Goal: Information Seeking & Learning: Learn about a topic

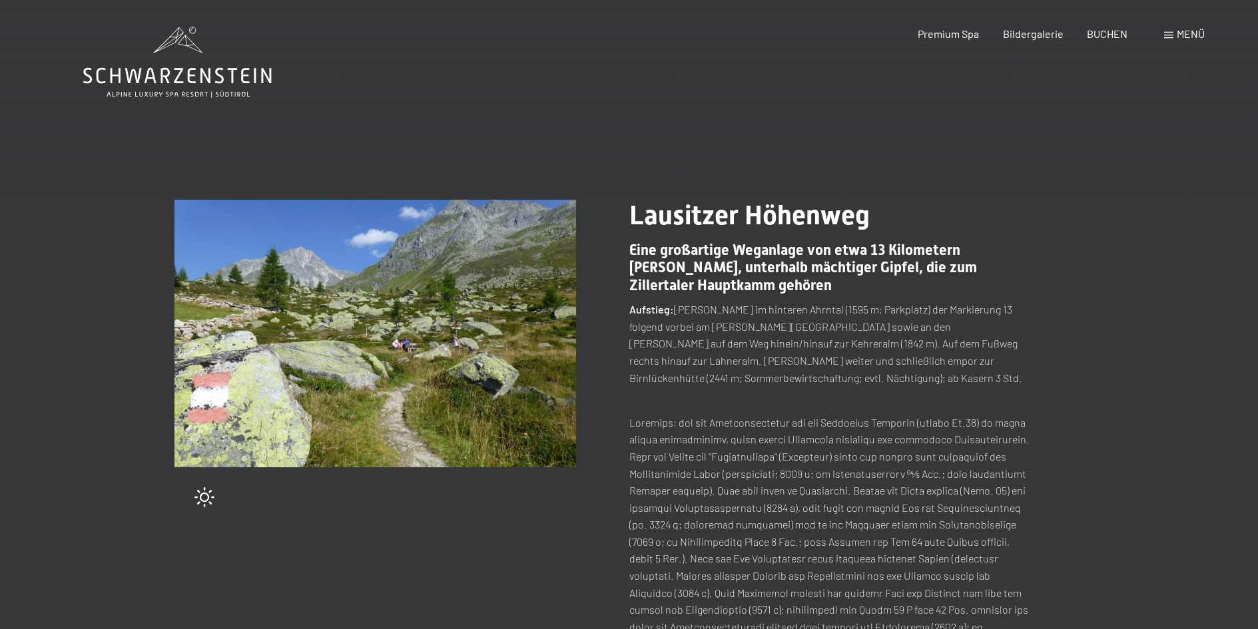
click at [402, 404] on img at bounding box center [375, 334] width 402 height 268
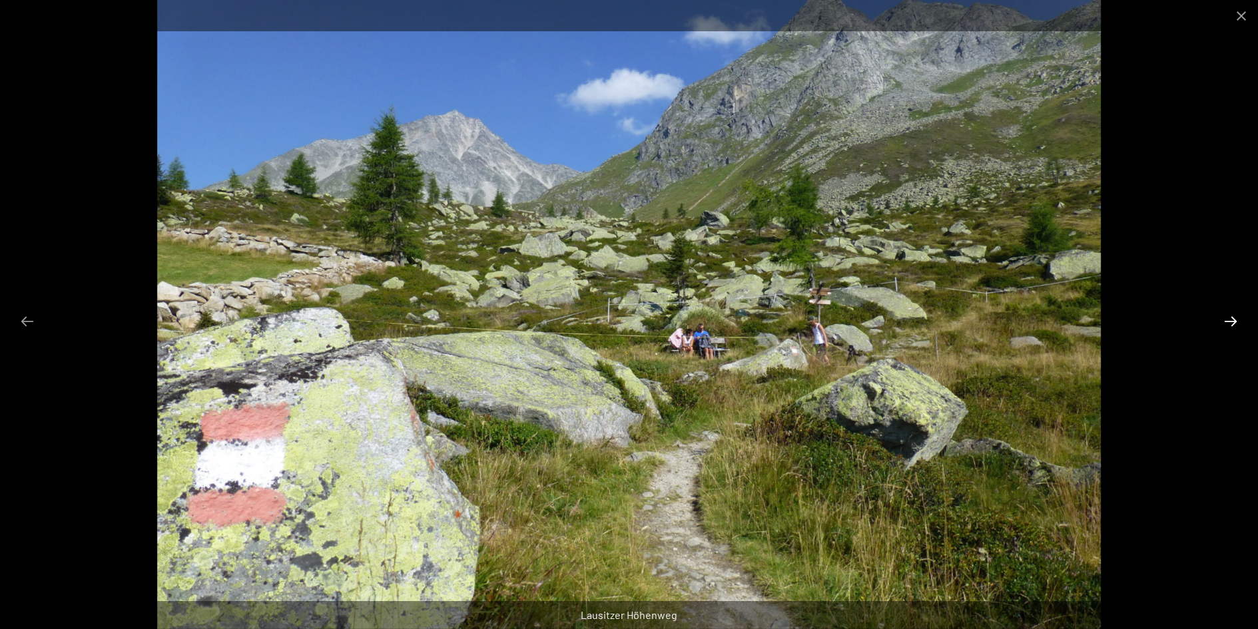
click at [1232, 318] on button "Next slide" at bounding box center [1231, 321] width 28 height 26
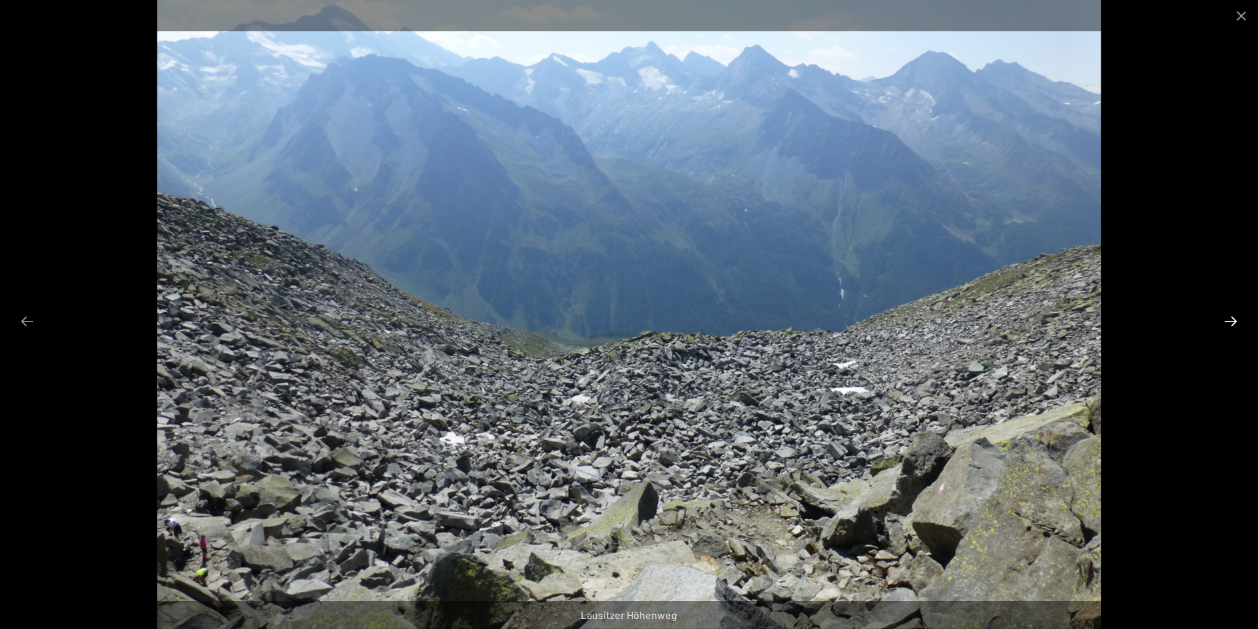
click at [1232, 318] on button "Next slide" at bounding box center [1231, 321] width 28 height 26
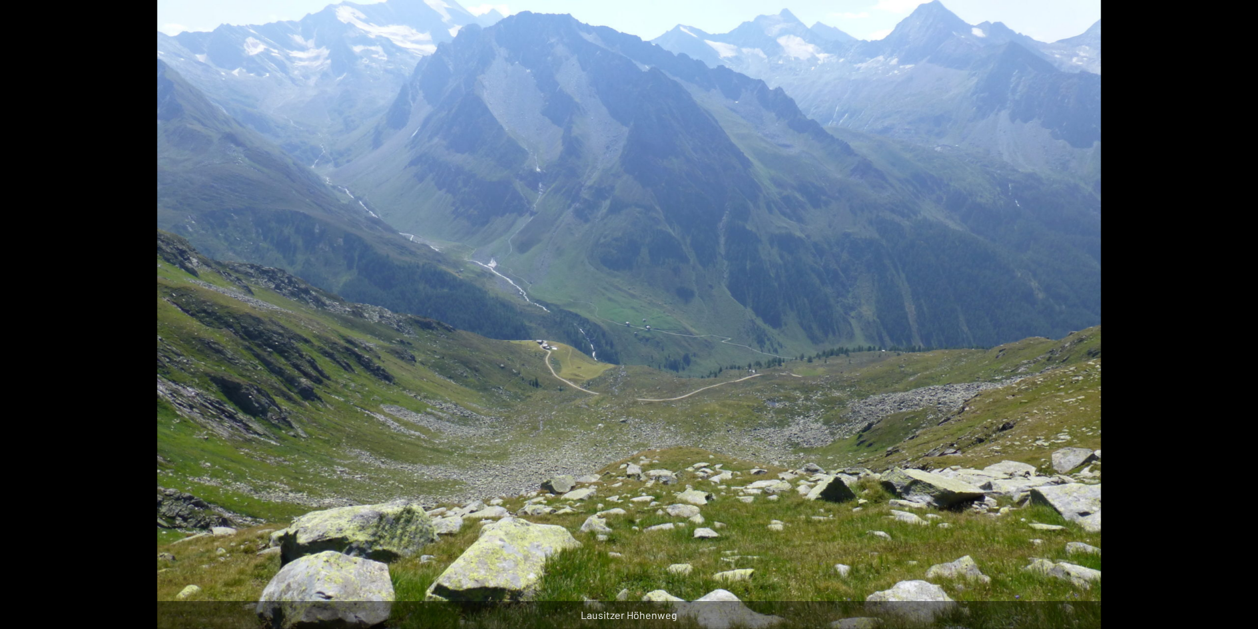
click at [1232, 318] on button "Next slide" at bounding box center [1237, 321] width 28 height 26
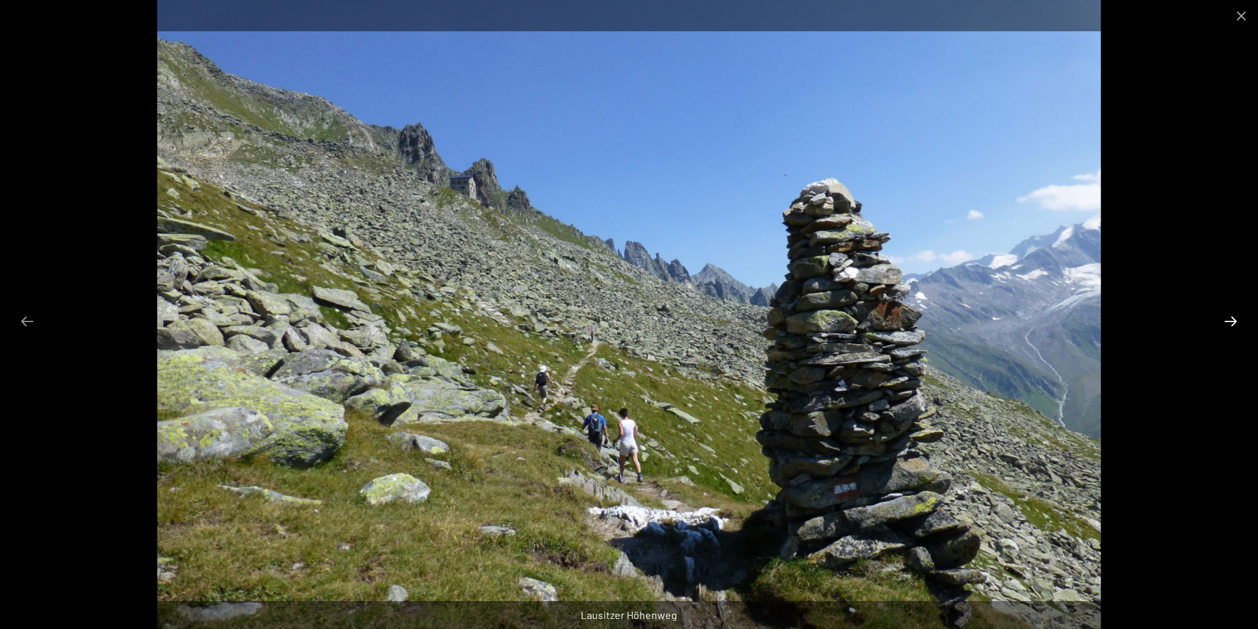
click at [1232, 318] on button "Next slide" at bounding box center [1231, 321] width 28 height 26
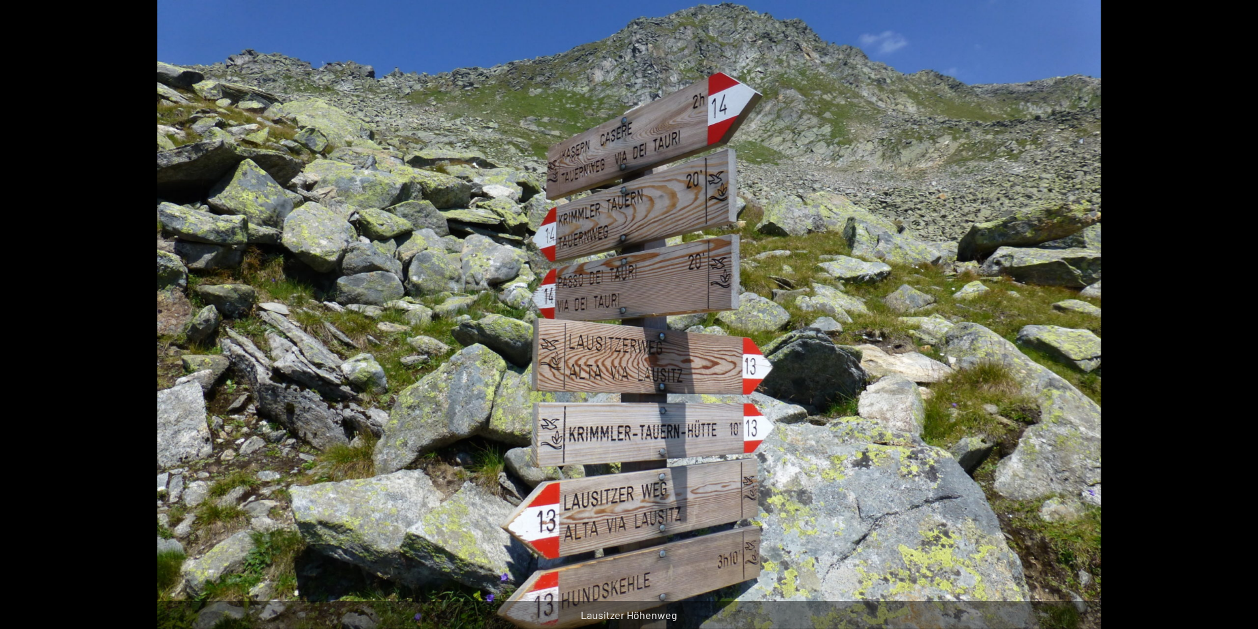
click at [1232, 318] on button "Next slide" at bounding box center [1237, 321] width 28 height 26
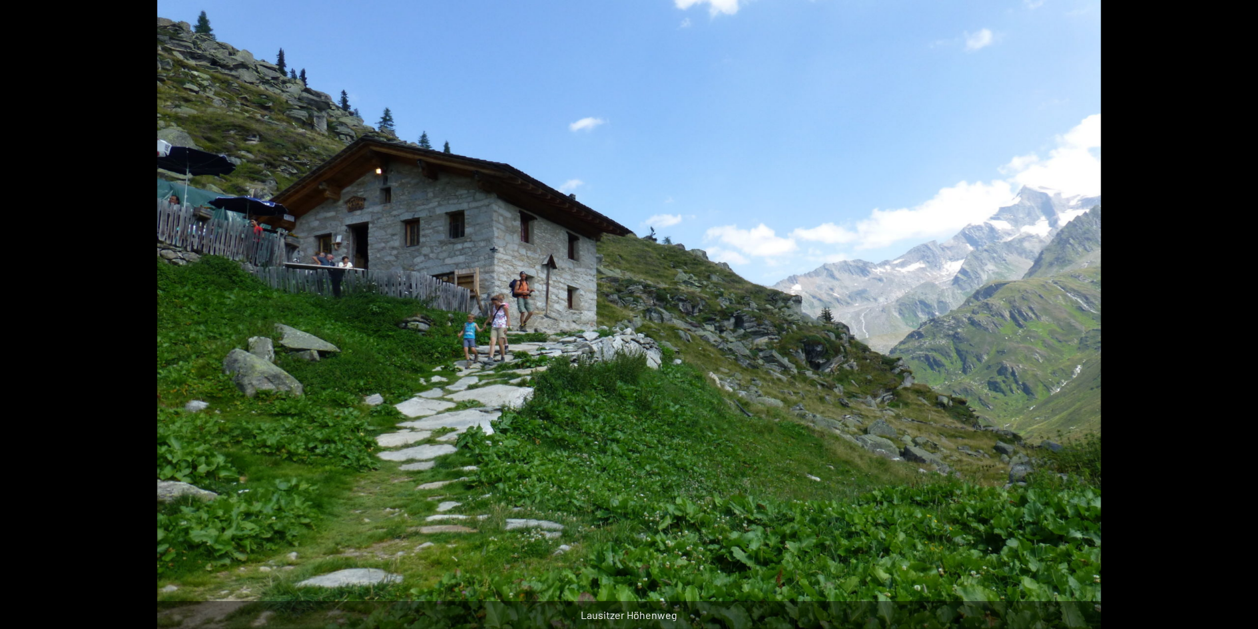
click at [1232, 318] on button "Next slide" at bounding box center [1237, 321] width 28 height 26
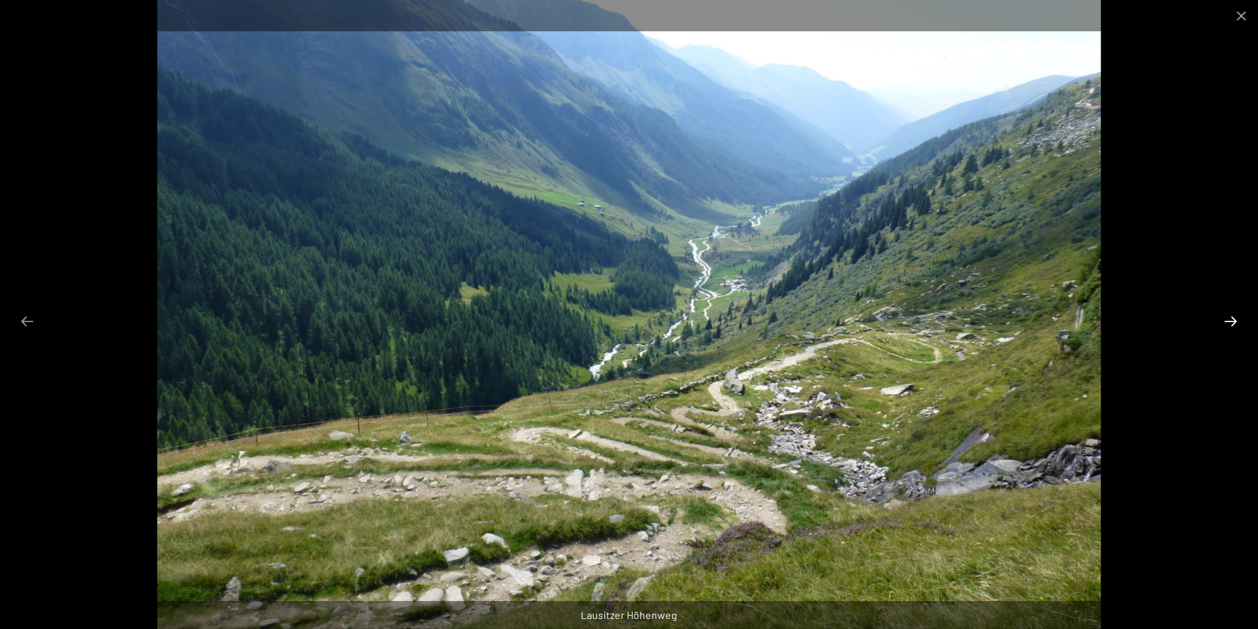
click at [1232, 318] on button "Next slide" at bounding box center [1231, 321] width 28 height 26
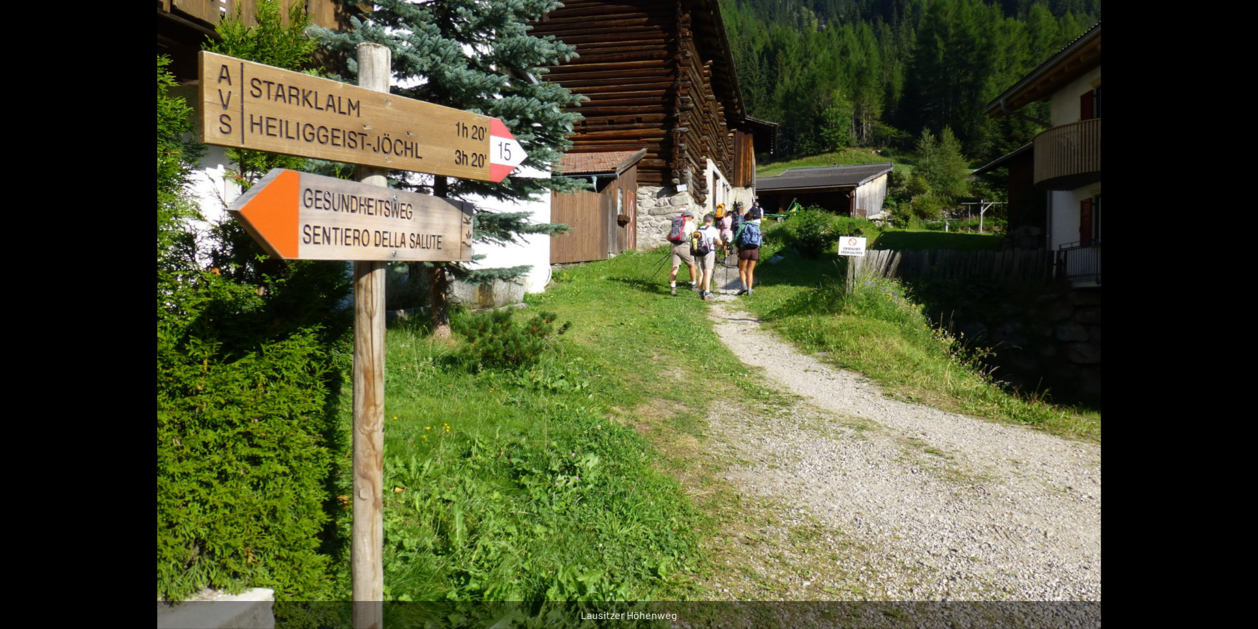
click at [1232, 318] on button "Next slide" at bounding box center [1237, 321] width 28 height 26
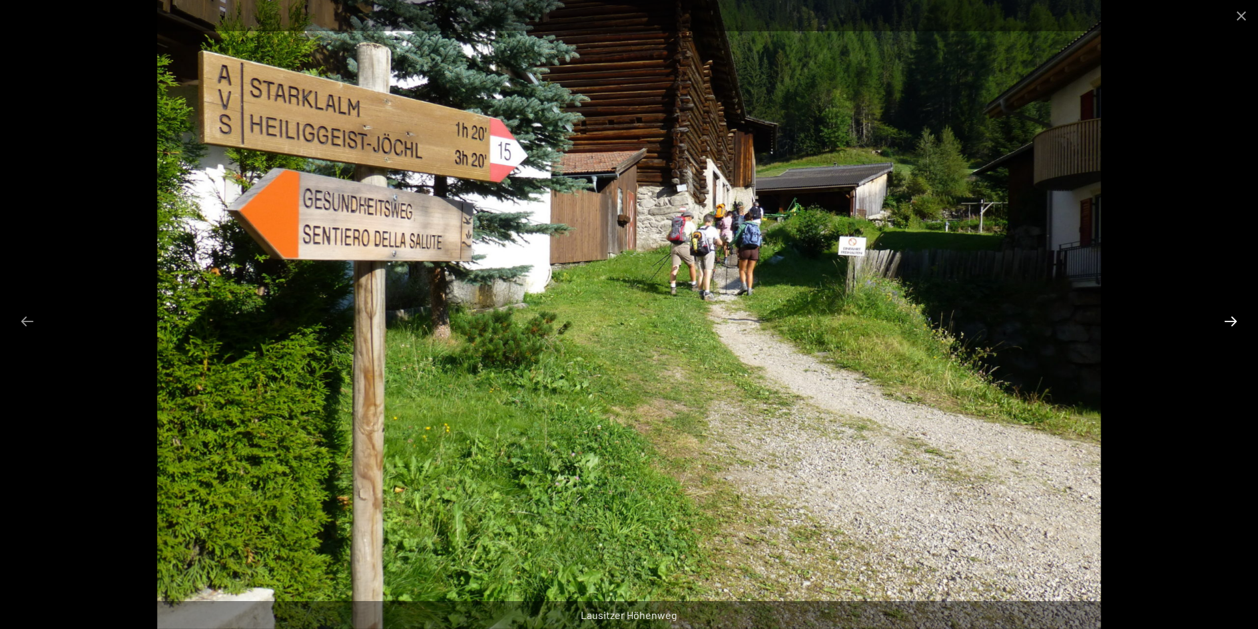
click at [1232, 318] on button "Next slide" at bounding box center [1231, 321] width 28 height 26
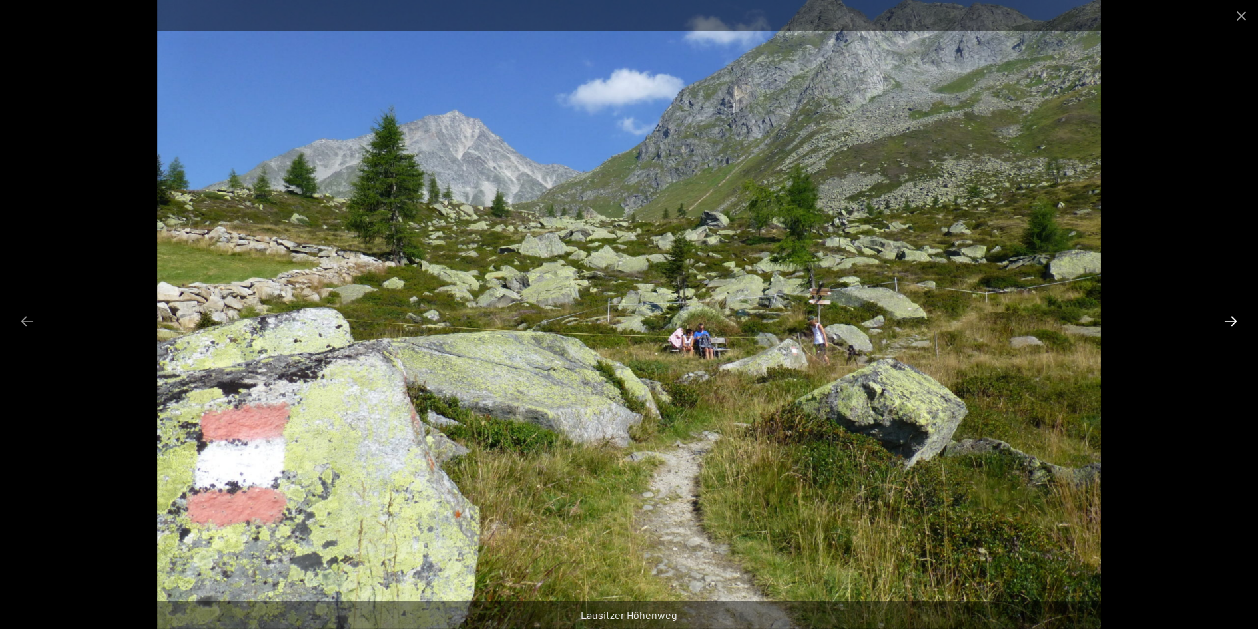
click at [1232, 318] on button "Next slide" at bounding box center [1231, 321] width 28 height 26
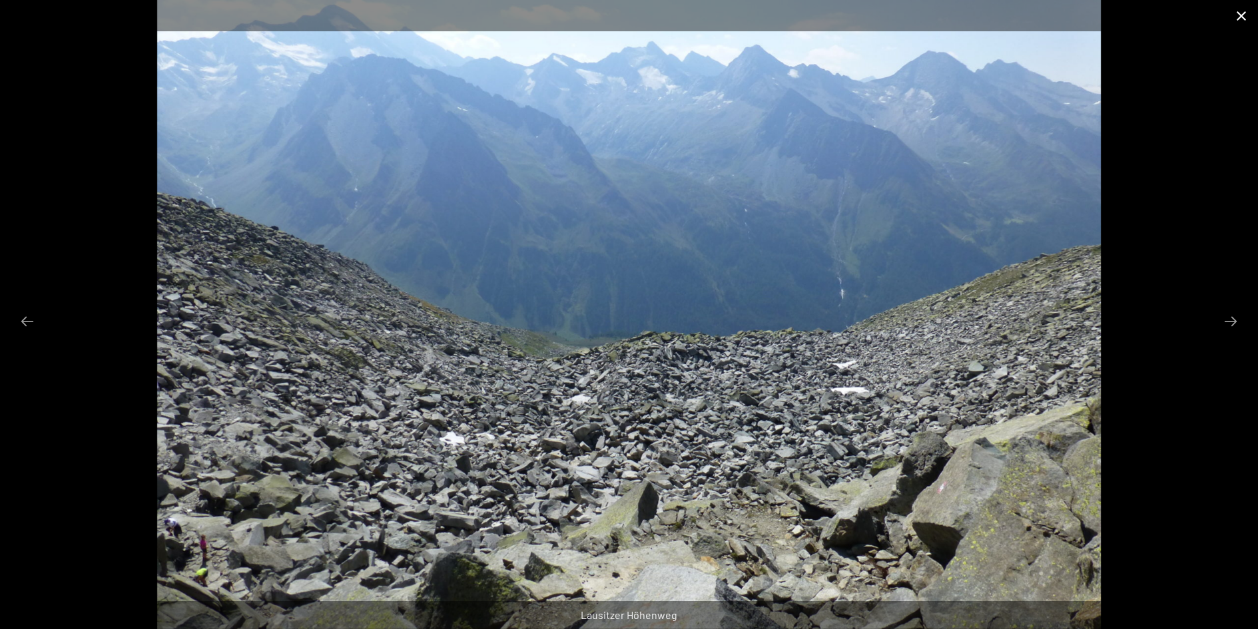
click at [1239, 14] on button "Close gallery" at bounding box center [1241, 15] width 33 height 31
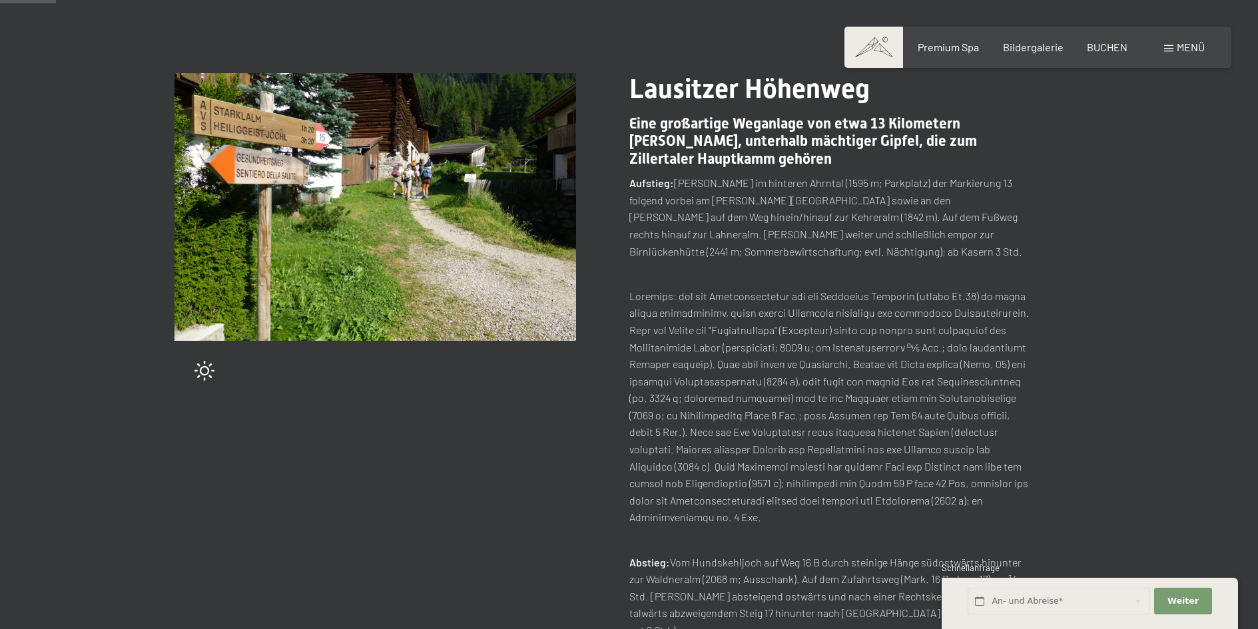
scroll to position [133, 0]
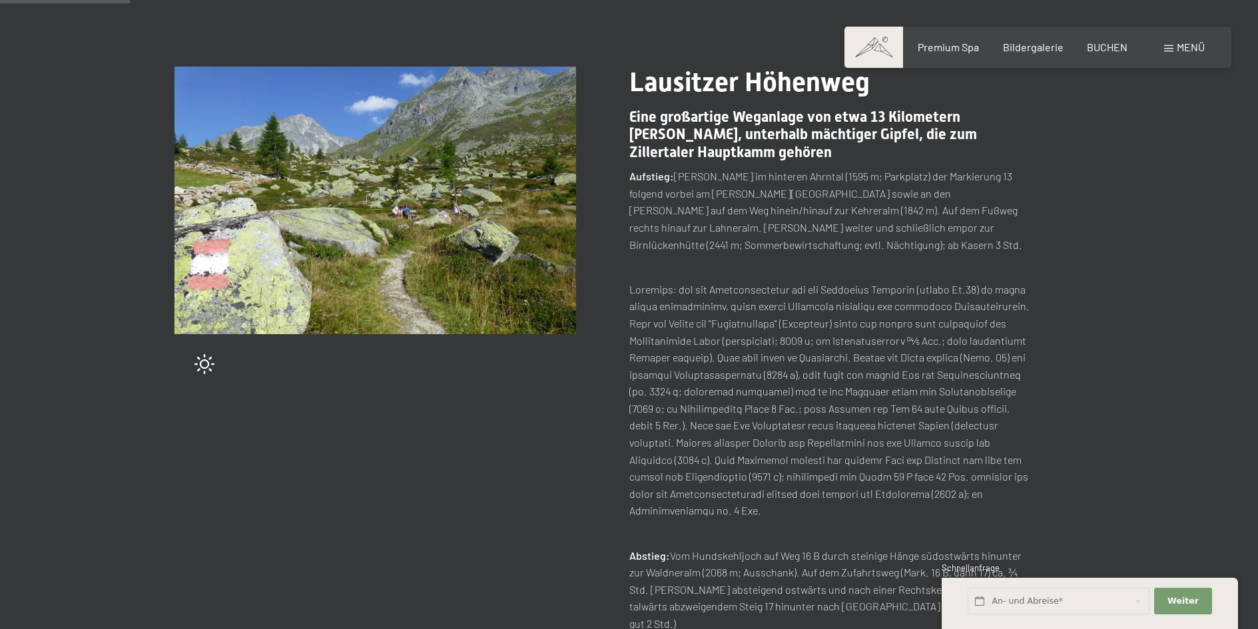
click at [1162, 528] on div "Tipp wechseln (94 / 204) slide 2 of 8 Lausitzer Höhenweg Eine großartige Weganl…" at bounding box center [629, 488] width 1258 height 843
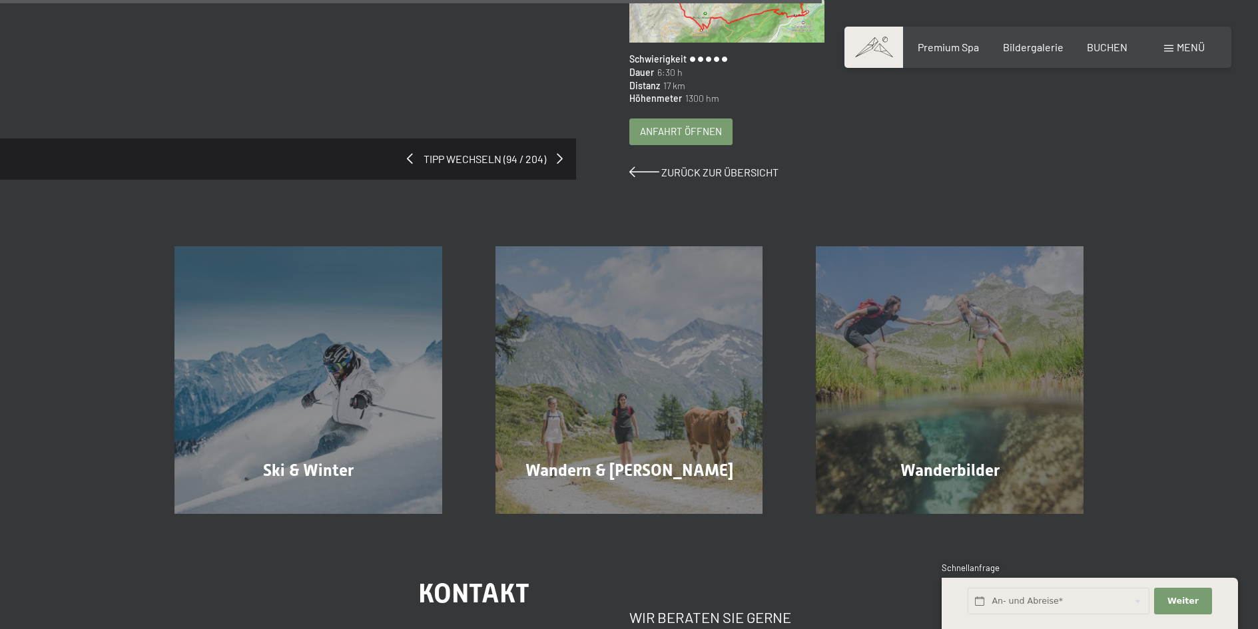
scroll to position [866, 0]
